Goal: Navigation & Orientation: Find specific page/section

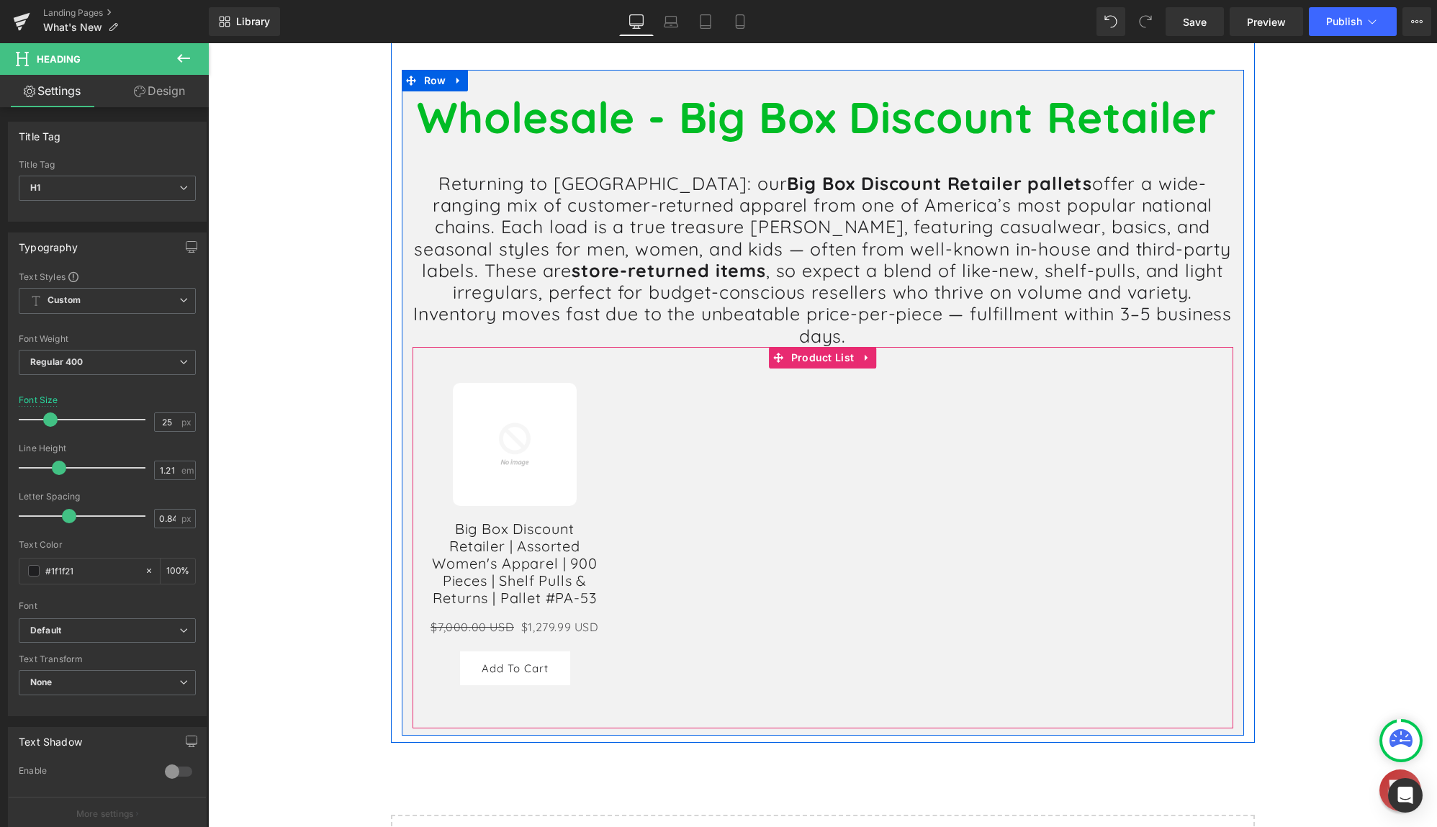
scroll to position [5876, 0]
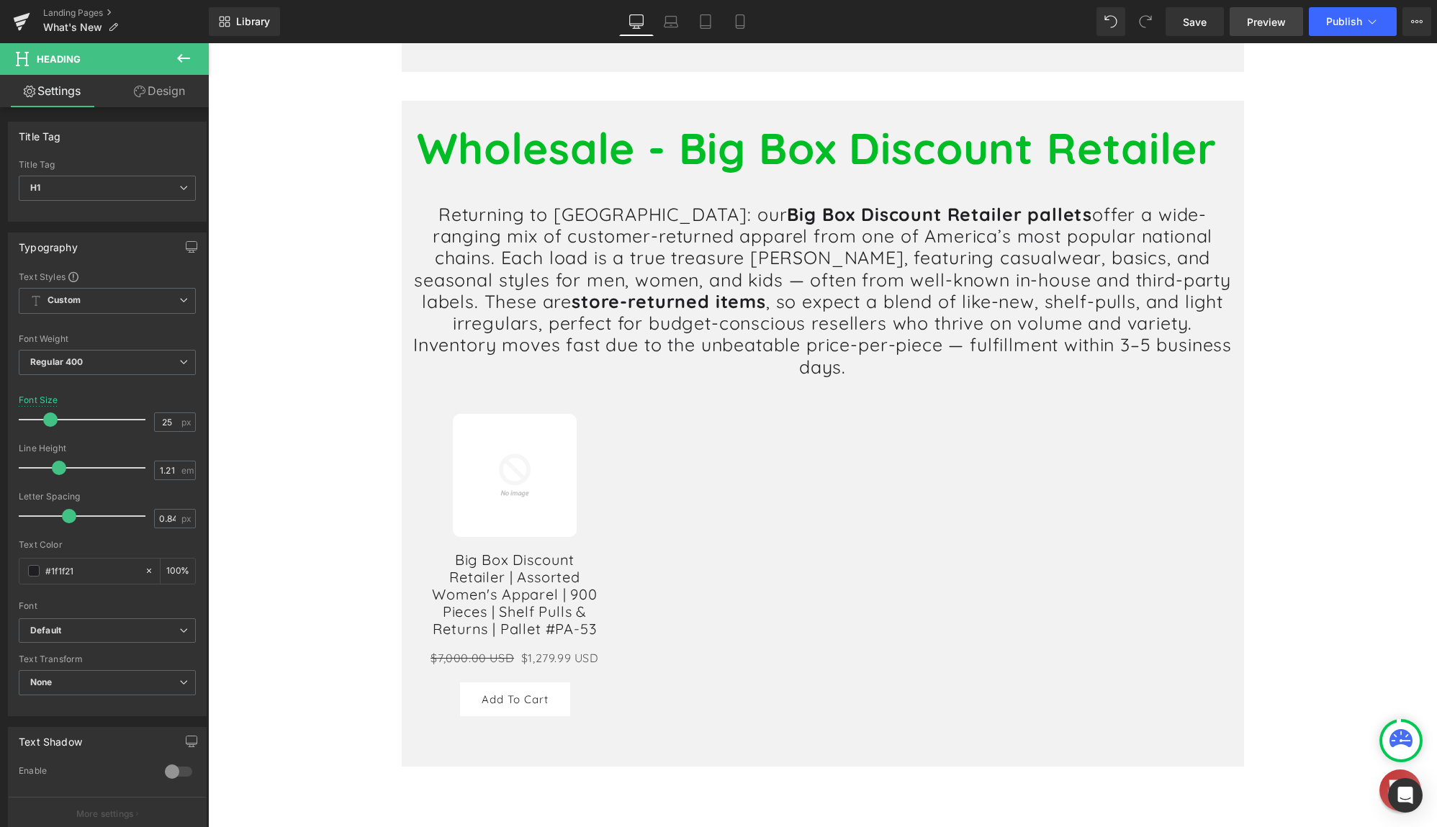
click at [1275, 27] on span "Preview" at bounding box center [1266, 21] width 39 height 15
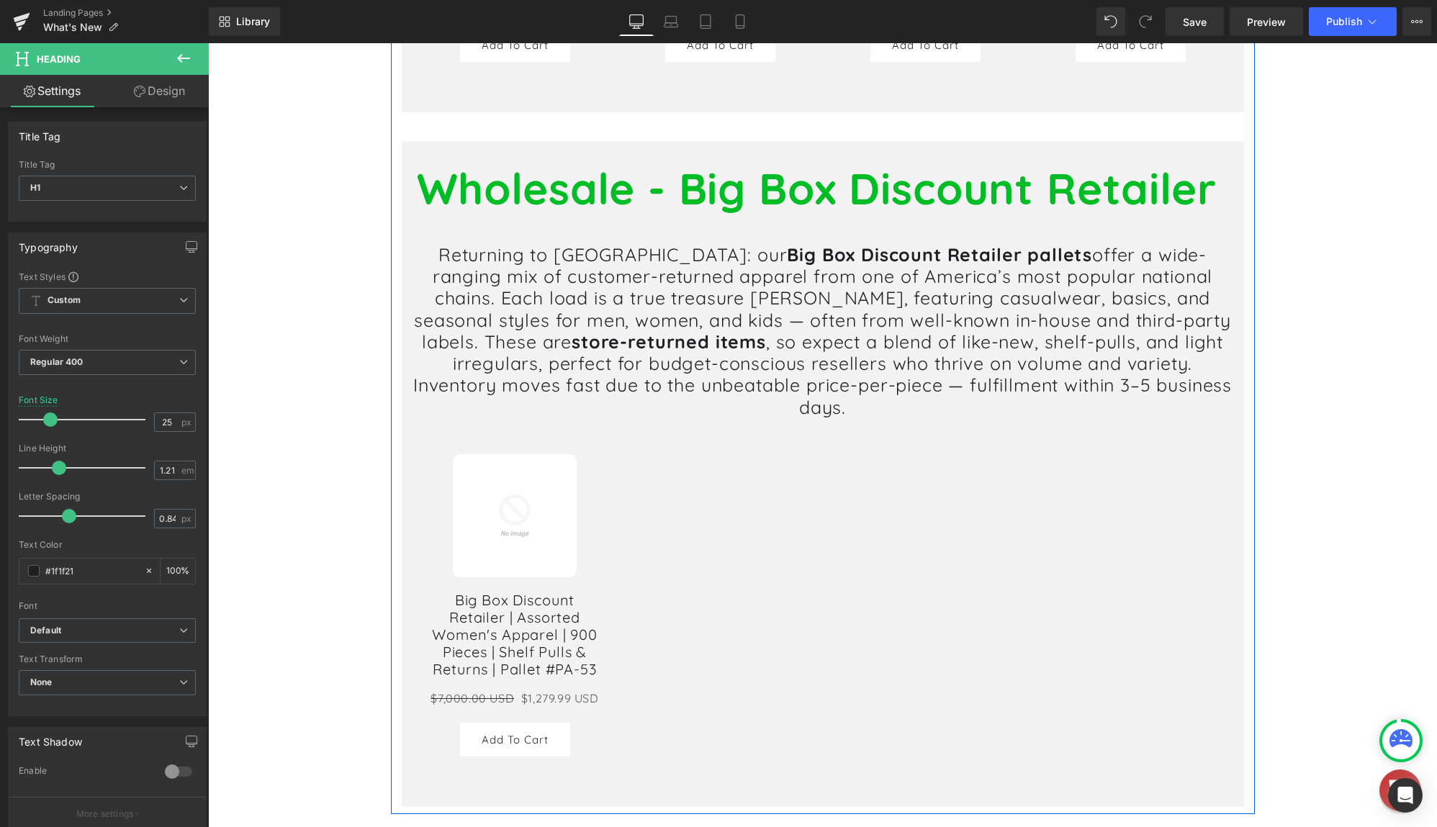
scroll to position [5804, 0]
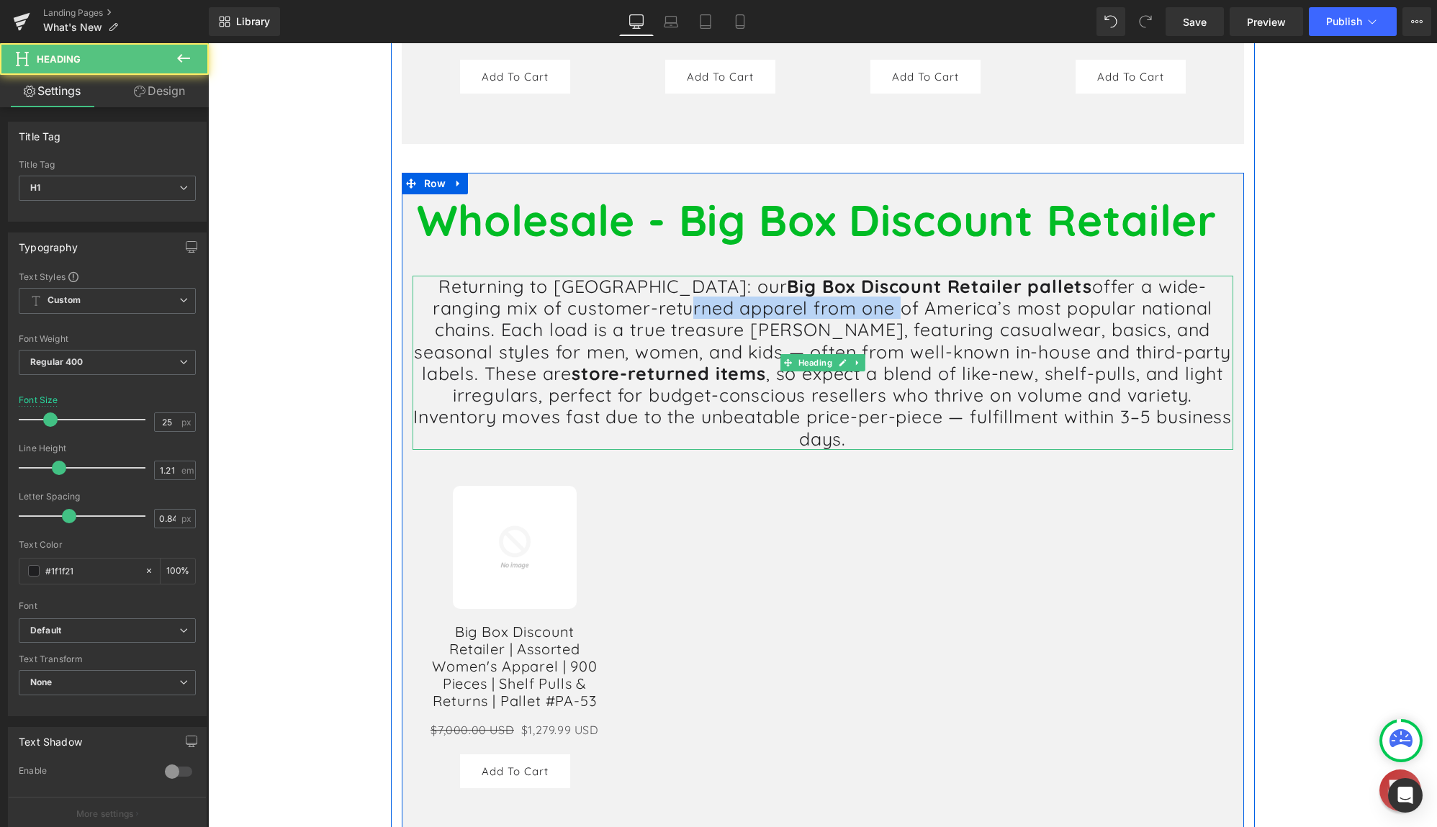
click at [738, 305] on h1 "Returning to [GEOGRAPHIC_DATA]: our Big Box Discount Retailer pallets offer a w…" at bounding box center [822, 363] width 821 height 174
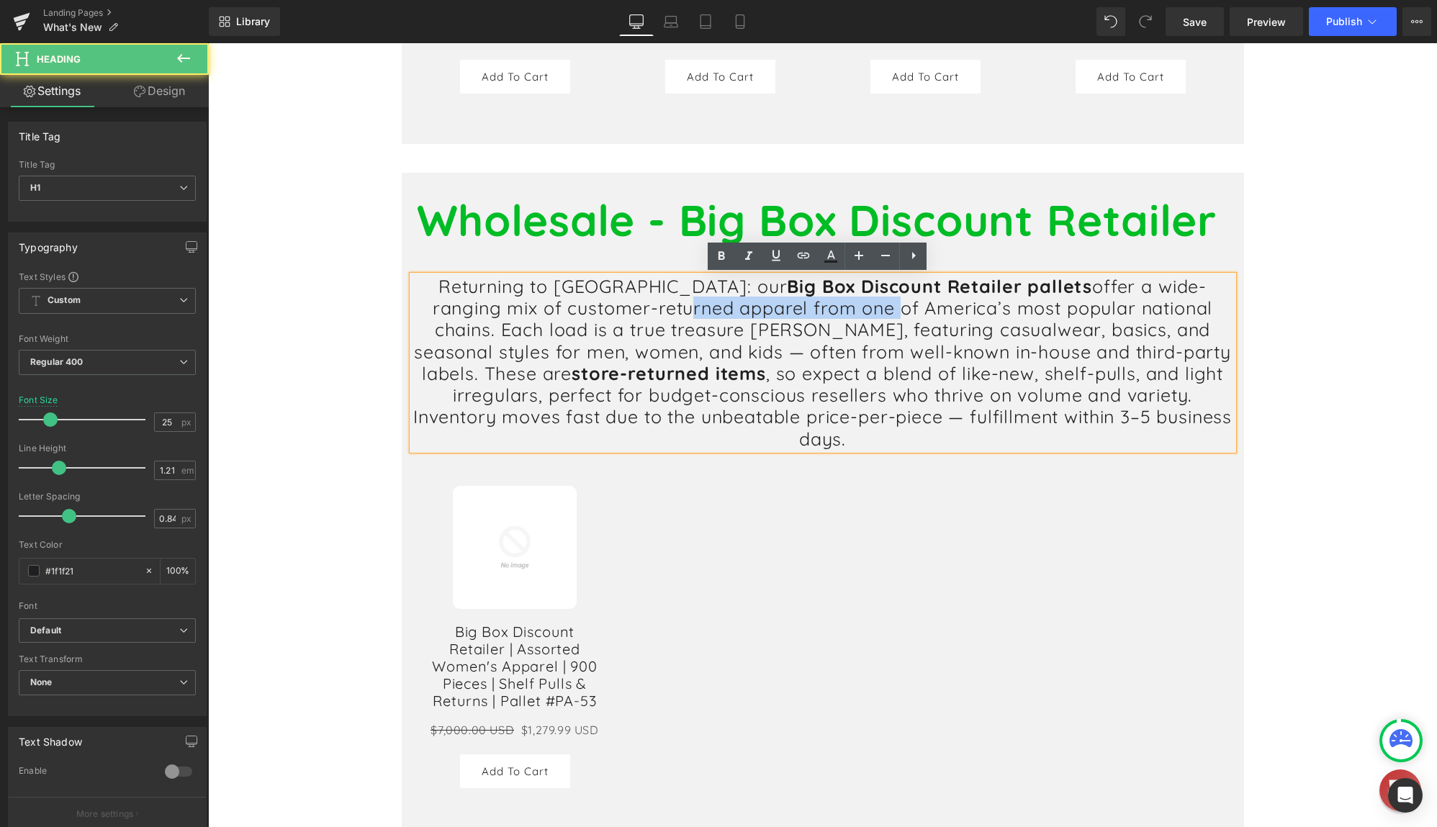
click at [737, 306] on h1 "Returning to [GEOGRAPHIC_DATA]: our Big Box Discount Retailer pallets offer a w…" at bounding box center [822, 363] width 821 height 174
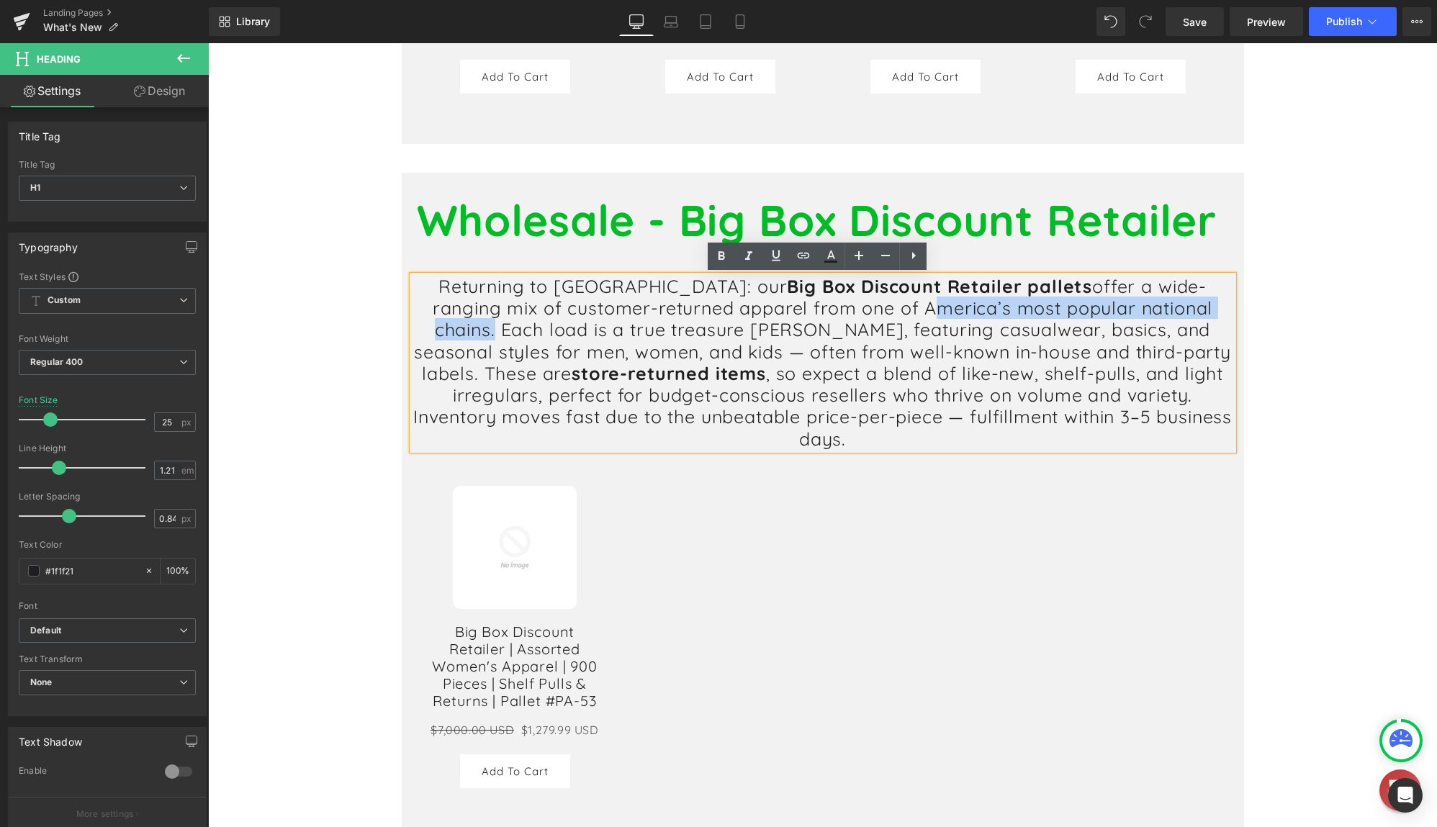
drag, startPoint x: 782, startPoint y: 307, endPoint x: 1118, endPoint y: 307, distance: 336.1
click at [1118, 307] on h1 "Returning to [GEOGRAPHIC_DATA]: our Big Box Discount Retailer pallets offer a w…" at bounding box center [822, 363] width 821 height 174
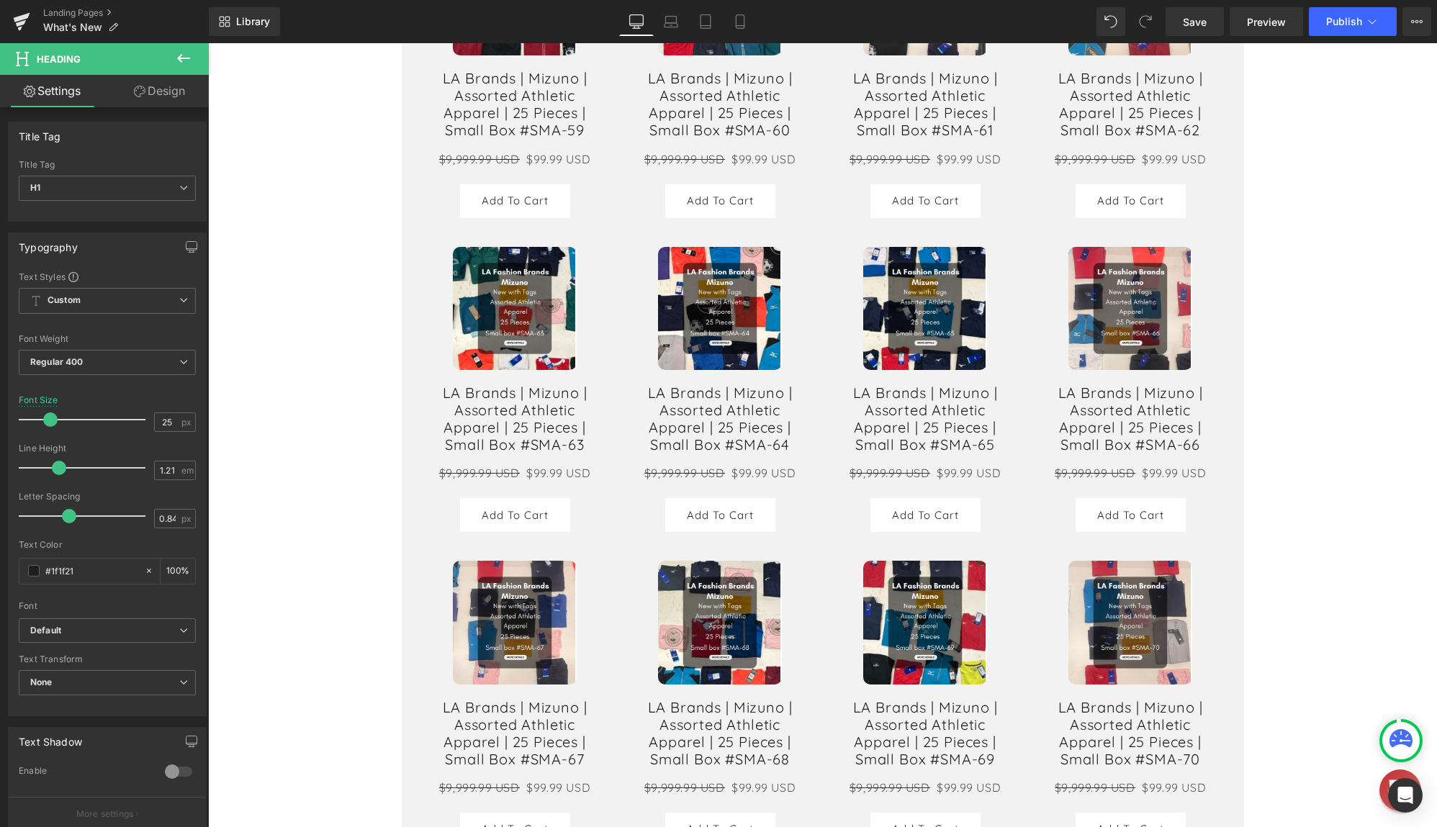
scroll to position [1845, 0]
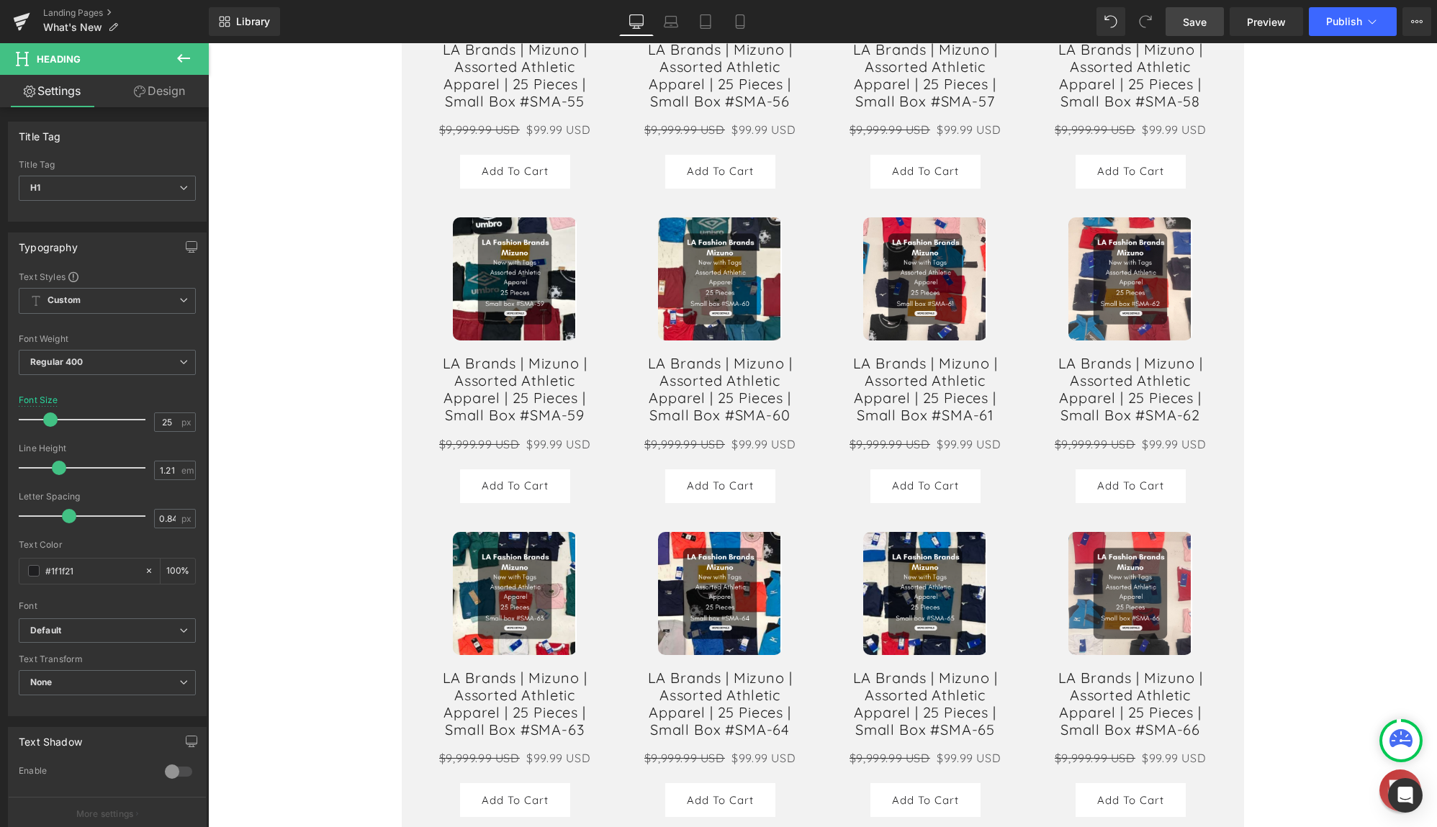
click at [1193, 27] on span "Save" at bounding box center [1195, 21] width 24 height 15
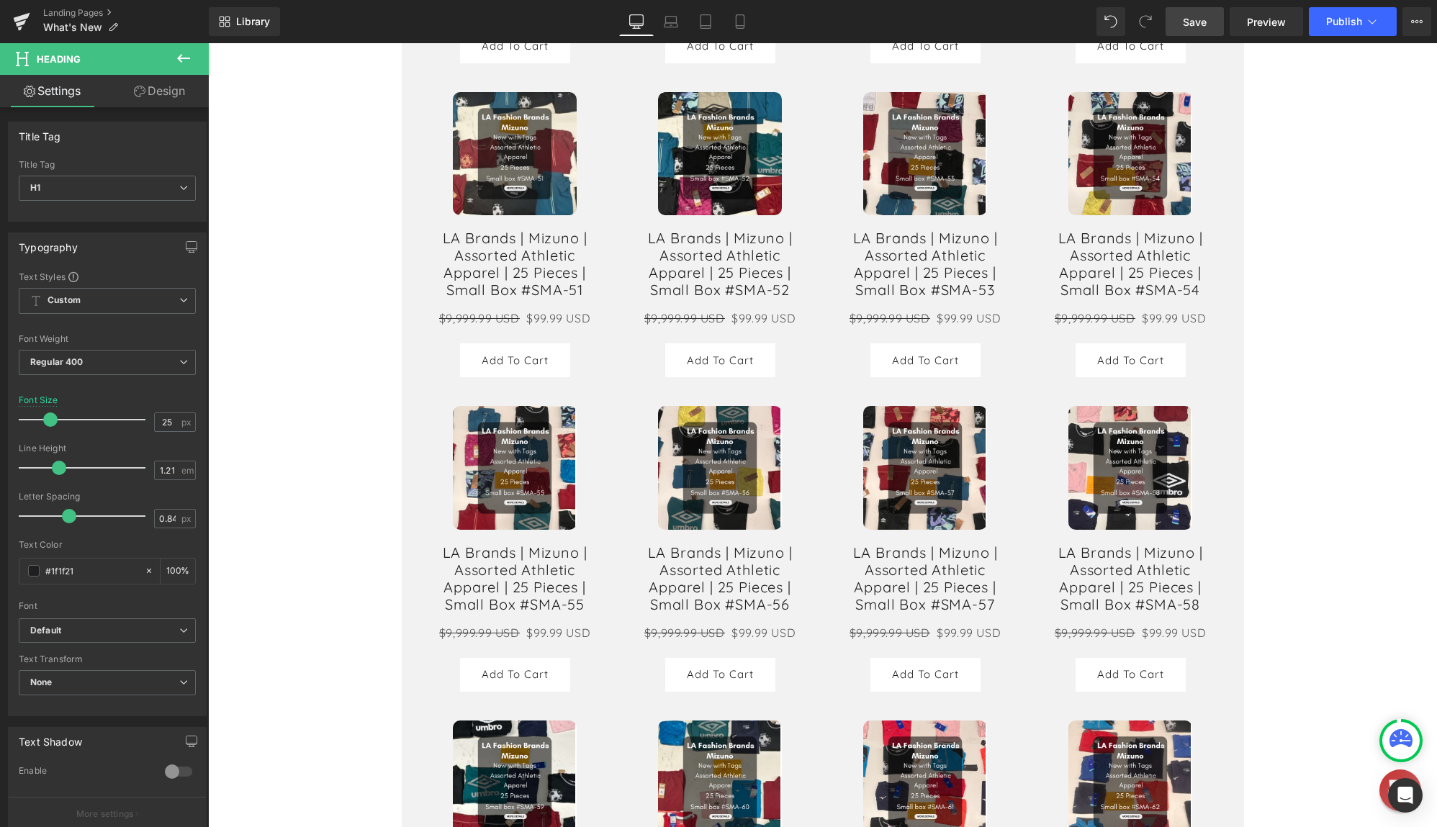
scroll to position [1342, 0]
click at [1201, 19] on span "Save" at bounding box center [1195, 21] width 24 height 15
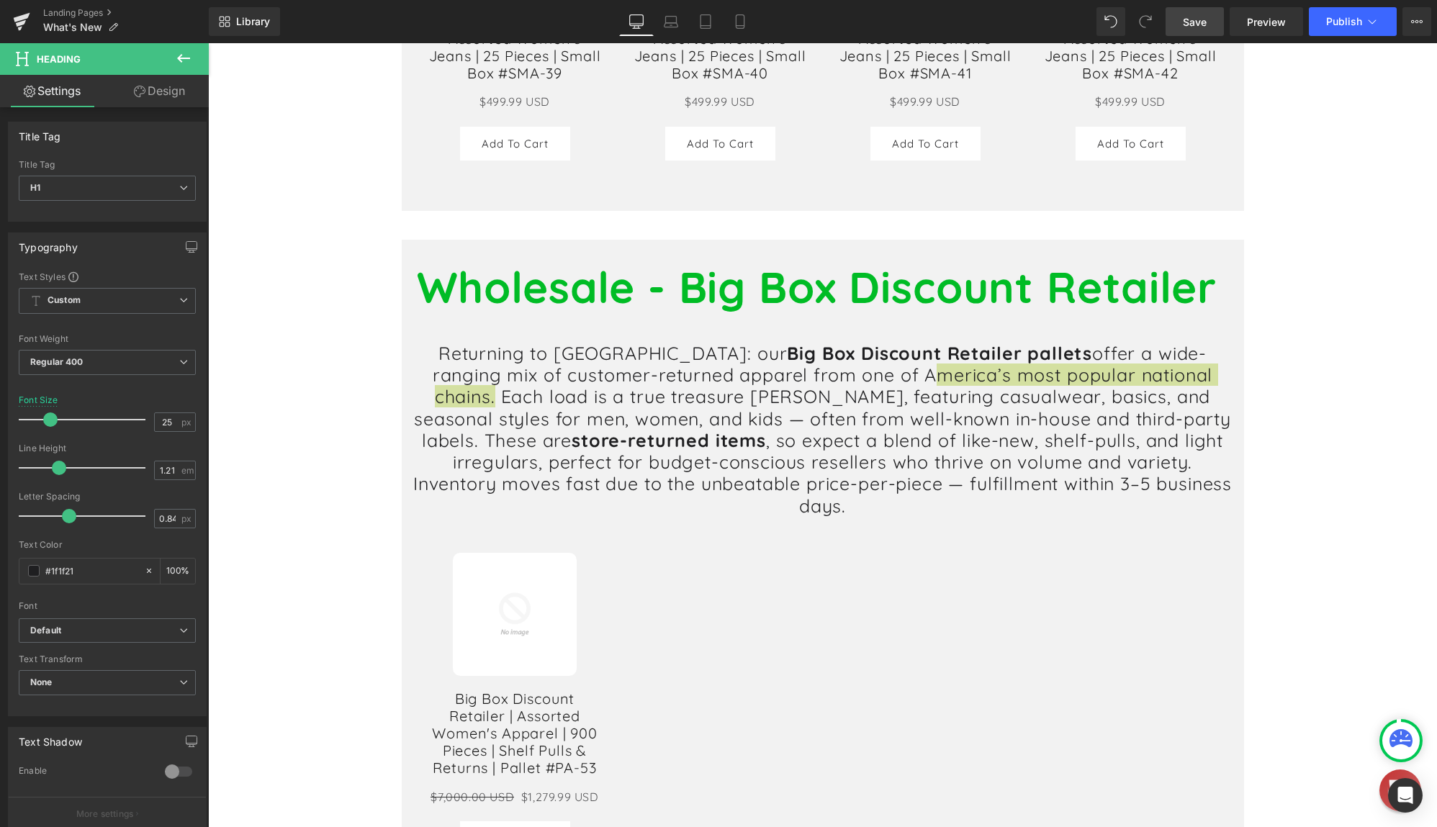
scroll to position [6020, 0]
